Goal: Check status: Check status

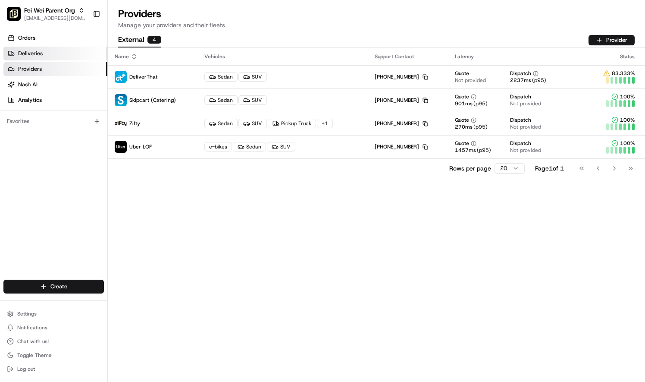
click at [38, 53] on span "Deliveries" at bounding box center [30, 54] width 25 height 8
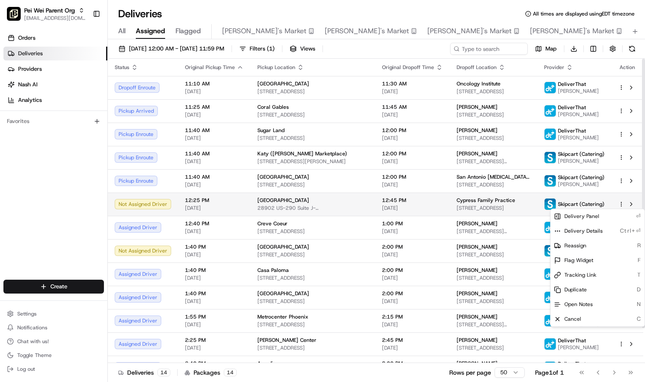
click at [623, 204] on html "[PERSON_NAME] Parent Org [EMAIL_ADDRESS][DOMAIN_NAME] Toggle Sidebar Orders Del…" at bounding box center [322, 191] width 645 height 382
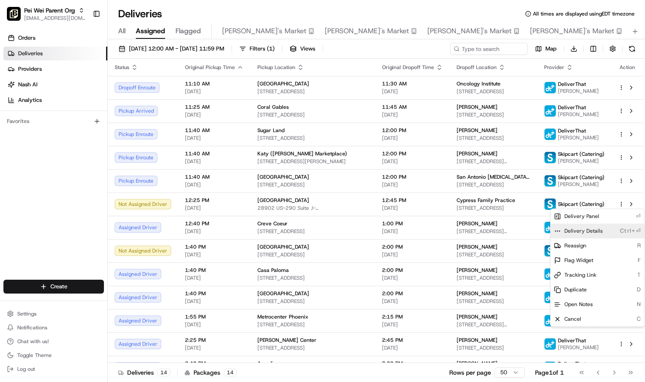
click at [590, 229] on span "Delivery Details" at bounding box center [584, 230] width 38 height 7
click at [517, 248] on html "[PERSON_NAME] Parent Org [EMAIL_ADDRESS][DOMAIN_NAME] Toggle Sidebar Orders Del…" at bounding box center [322, 191] width 645 height 382
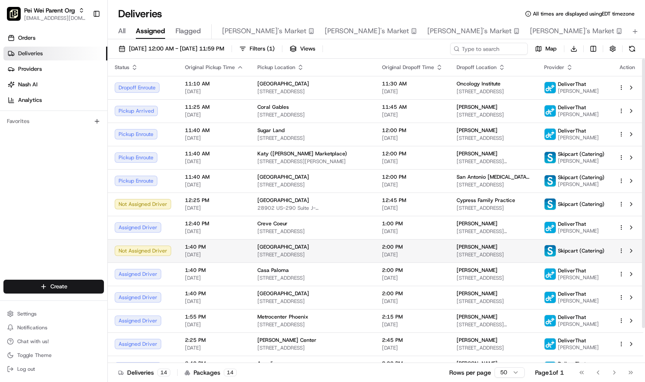
click at [621, 252] on html "[PERSON_NAME] Parent Org [EMAIL_ADDRESS][DOMAIN_NAME] Toggle Sidebar Orders Del…" at bounding box center [322, 191] width 645 height 382
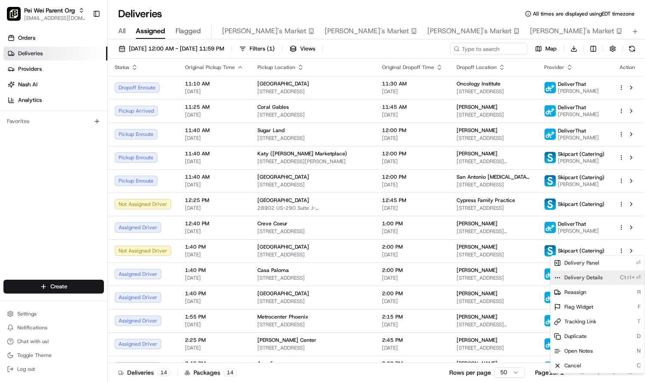
click at [596, 280] on span "Delivery Details" at bounding box center [584, 277] width 38 height 7
click at [579, 276] on span "Delivery Details" at bounding box center [584, 277] width 38 height 7
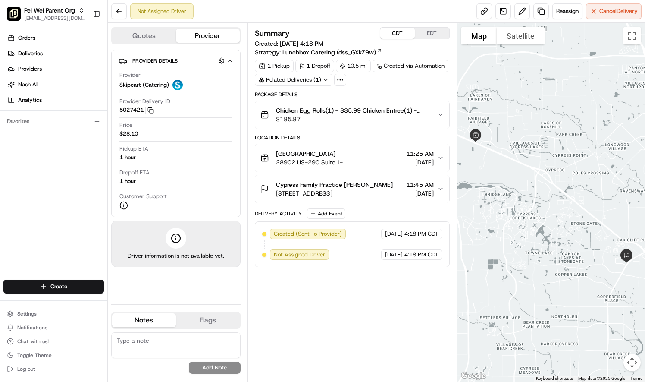
click at [396, 29] on button "CDT" at bounding box center [398, 33] width 35 height 11
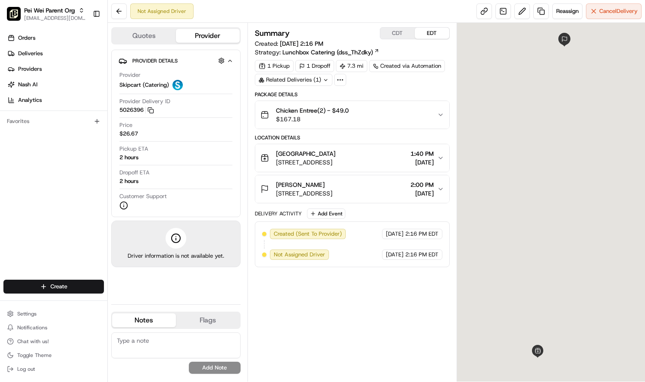
click at [394, 34] on button "CDT" at bounding box center [398, 33] width 35 height 11
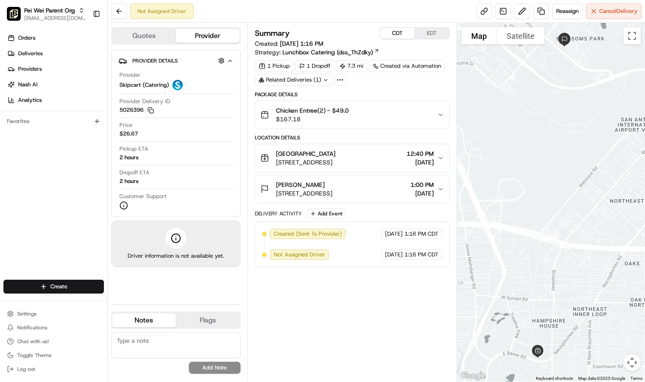
click at [395, 34] on button "CDT" at bounding box center [398, 33] width 35 height 11
click at [437, 30] on button "EDT" at bounding box center [432, 33] width 35 height 11
click at [400, 31] on button "CDT" at bounding box center [398, 33] width 35 height 11
click at [400, 30] on button "CDT" at bounding box center [398, 33] width 35 height 11
